Goal: Transaction & Acquisition: Purchase product/service

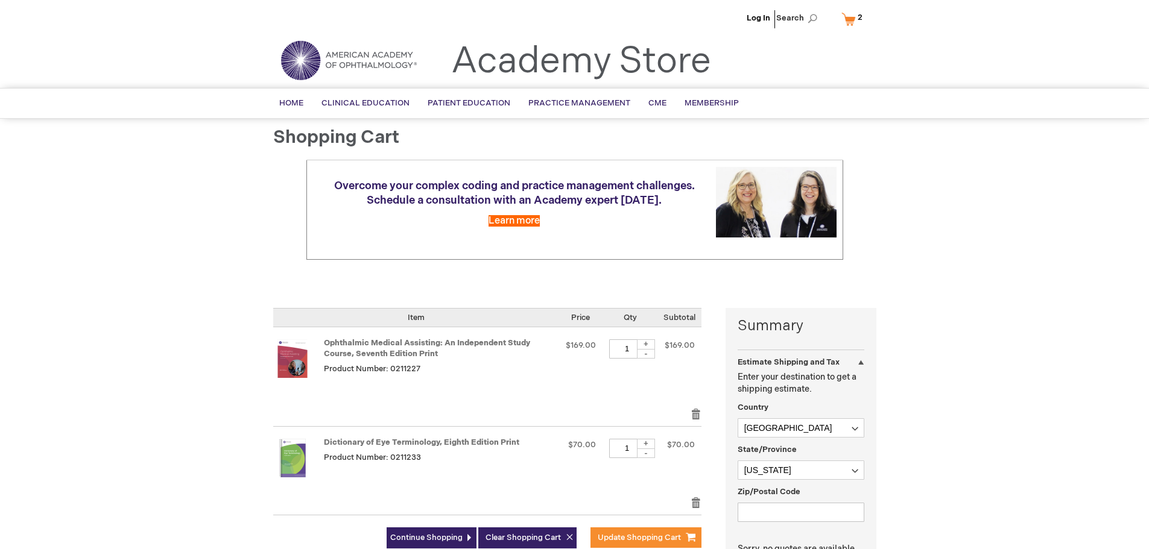
select select "US"
select select "1"
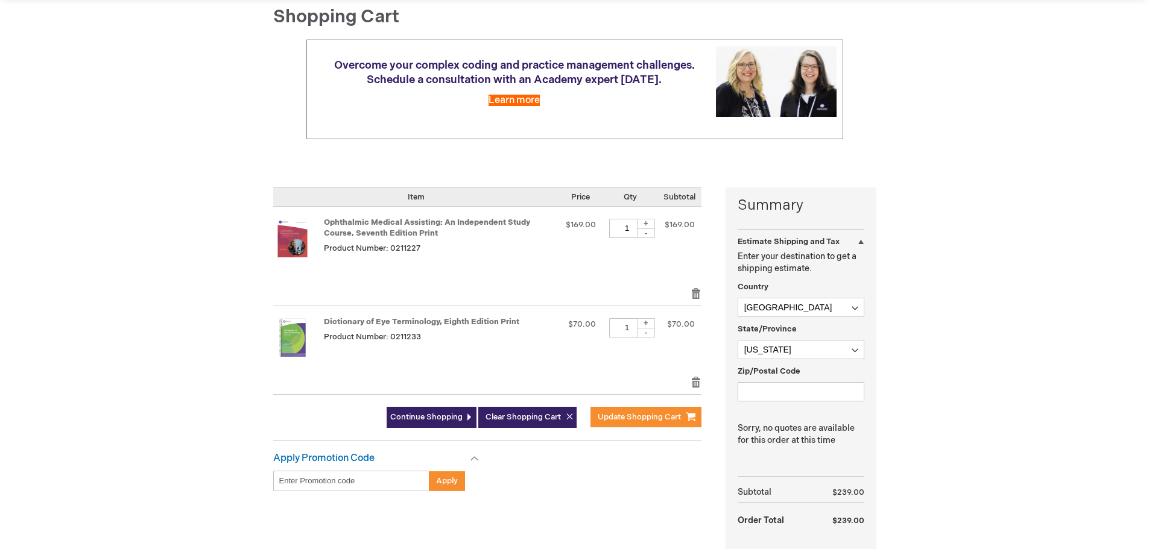
click at [178, 371] on div "Log In Search My Cart 2 2 items CLOSE RECENTLY ADDED ITEM(S) Close Recently add…" at bounding box center [574, 357] width 1149 height 956
drag, startPoint x: 448, startPoint y: 233, endPoint x: 374, endPoint y: 236, distance: 74.2
click at [374, 236] on strong "Ophthalmic Medical Assisting: An Independent Study Course, Seventh Edition Print" at bounding box center [439, 228] width 230 height 22
click at [441, 257] on div "Ophthalmic Medical Assisting: An Independent Study Course, Seventh Edition Prin…" at bounding box center [439, 247] width 230 height 57
drag, startPoint x: 449, startPoint y: 233, endPoint x: 323, endPoint y: 223, distance: 125.8
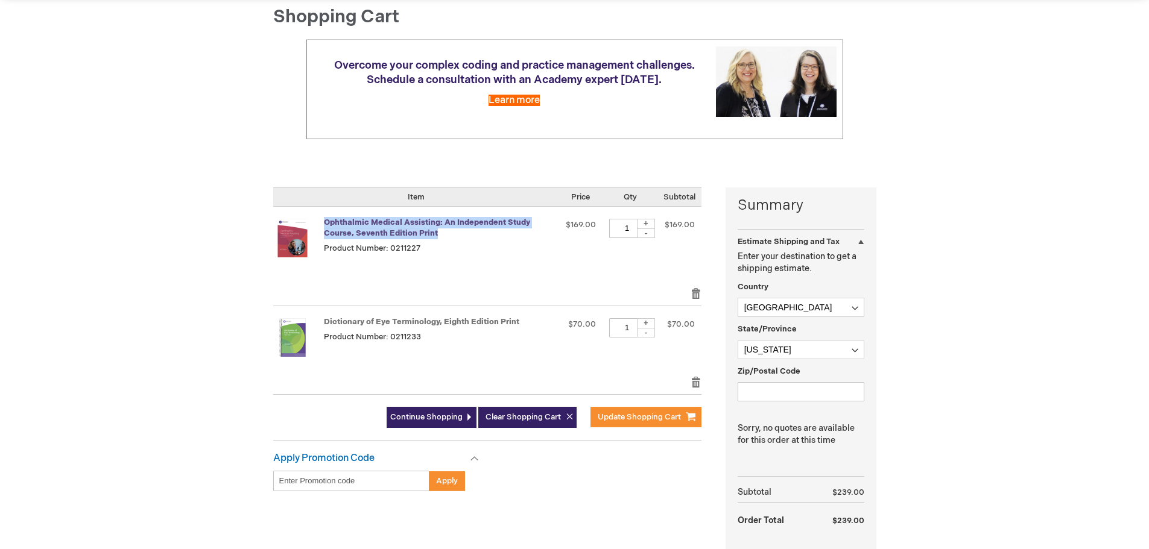
click at [324, 223] on strong "Ophthalmic Medical Assisting: An Independent Study Course, Seventh Edition Print" at bounding box center [439, 228] width 230 height 22
copy link "Ophthalmic Medical Assisting: An Independent Study Course, Seventh Edition Print"
